Goal: Task Accomplishment & Management: Manage account settings

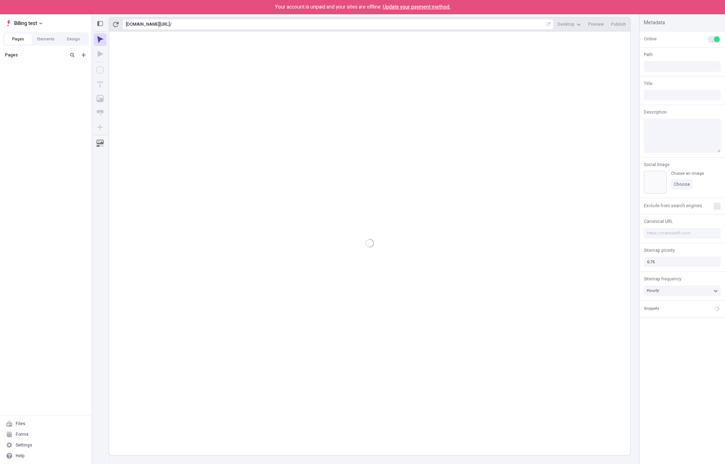
type input "/"
click at [39, 442] on div "Settings" at bounding box center [46, 445] width 86 height 11
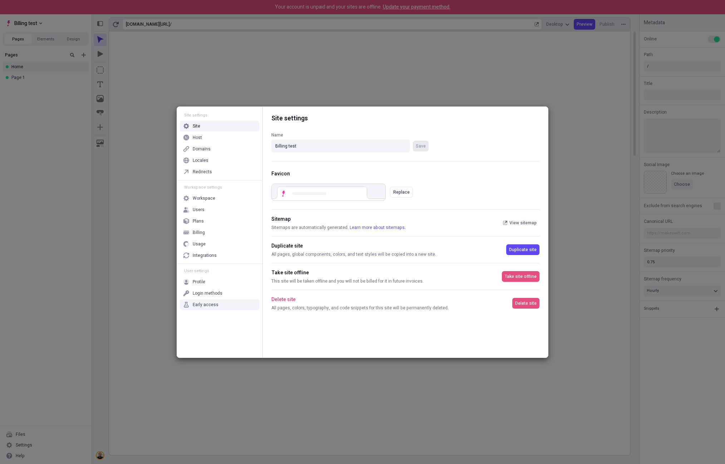
click at [212, 307] on div "Early access" at bounding box center [206, 305] width 26 height 6
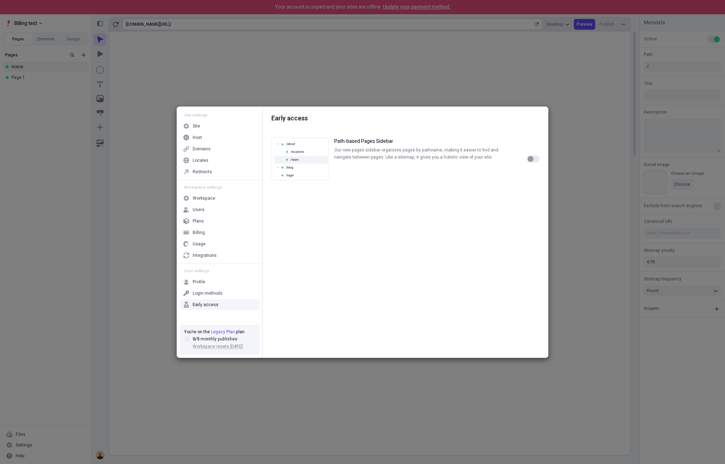
click at [536, 160] on button "button" at bounding box center [532, 158] width 13 height 7
click at [532, 157] on button "button" at bounding box center [532, 158] width 13 height 7
click at [532, 159] on div "button" at bounding box center [530, 159] width 6 height 6
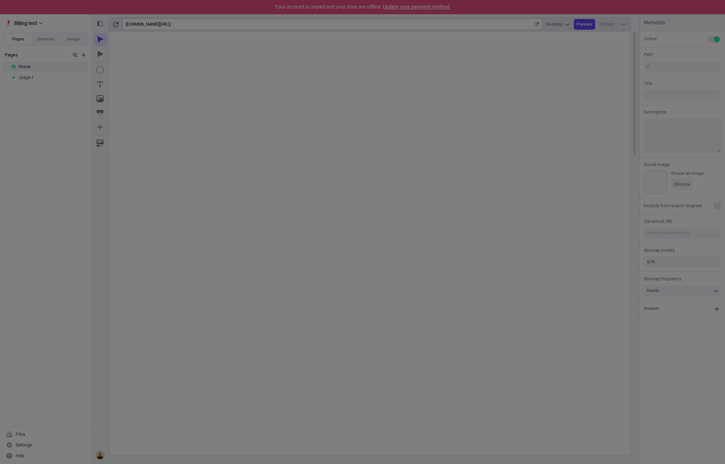
click at [50, 265] on div "Site settings Site Host Domains Locales Redirects Workspace settings Workspace …" at bounding box center [362, 232] width 725 height 464
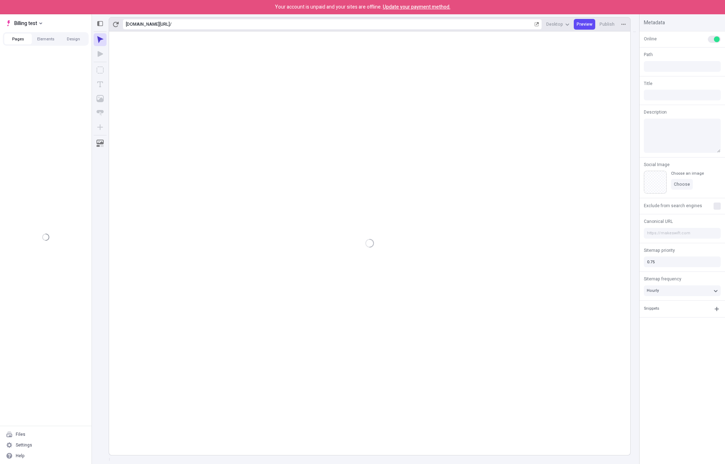
type input "/"
click at [24, 444] on div "Settings" at bounding box center [24, 445] width 16 height 6
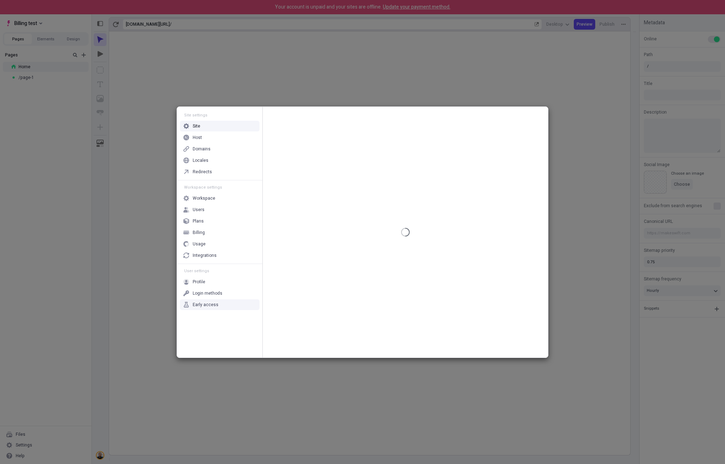
click at [200, 304] on div "Early access" at bounding box center [206, 305] width 26 height 6
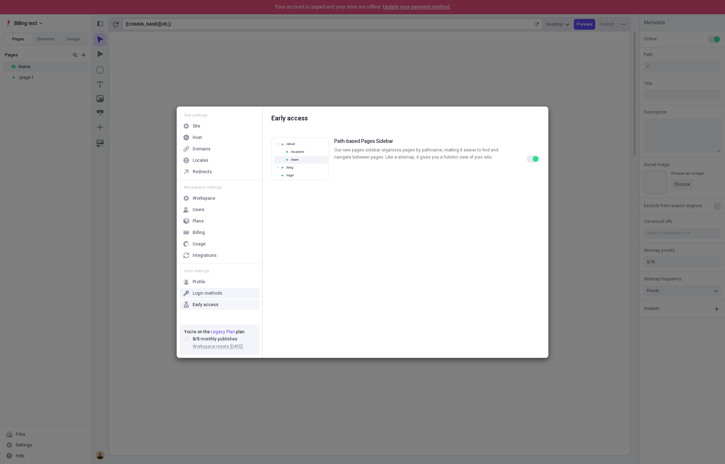
click at [216, 292] on div "Login methods" at bounding box center [208, 293] width 30 height 6
click at [209, 303] on div "Early access" at bounding box center [206, 305] width 26 height 6
click at [414, 224] on div "Early access Path-based Pages Sidebar Our new pages sidebar organizes pages by …" at bounding box center [405, 232] width 285 height 251
